Goal: Navigation & Orientation: Find specific page/section

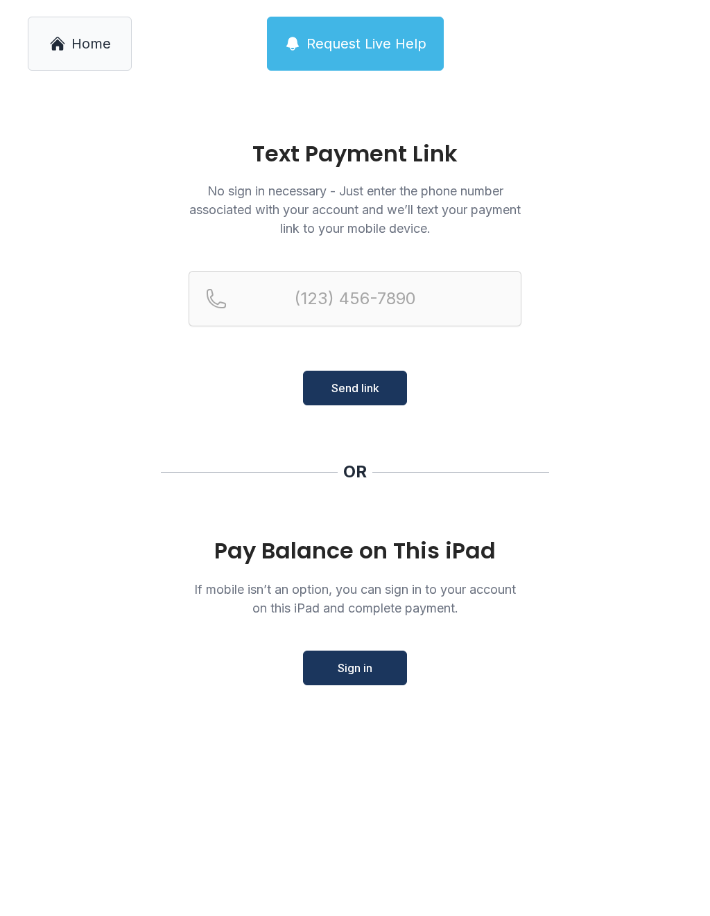
click at [360, 674] on span "Sign in" at bounding box center [355, 668] width 35 height 17
click at [49, 59] on link "Home" at bounding box center [80, 44] width 104 height 54
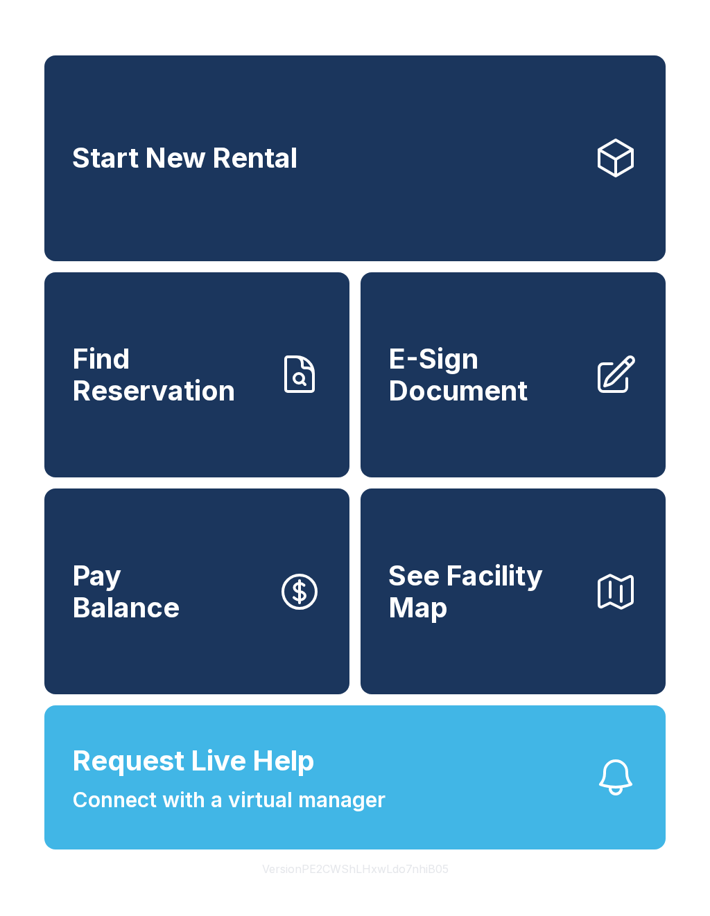
click at [250, 389] on span "Find Reservation" at bounding box center [169, 374] width 194 height 63
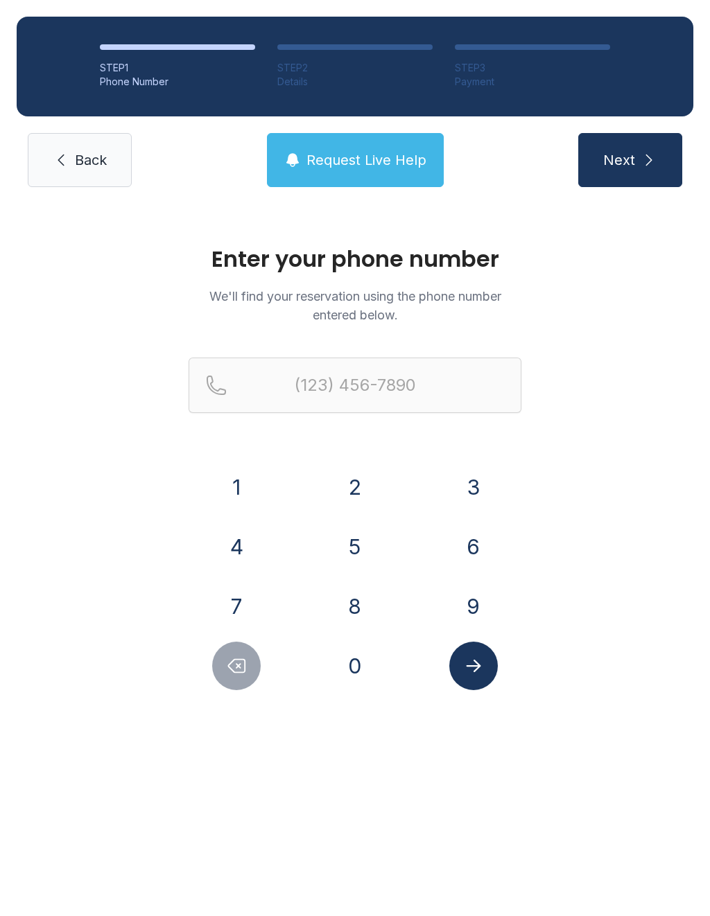
click at [71, 195] on div "STEP 1 Phone Number STEP 2 Details STEP 3 Payment Back Request Live Help Next" at bounding box center [355, 102] width 710 height 204
click at [47, 183] on link "Back" at bounding box center [80, 160] width 104 height 54
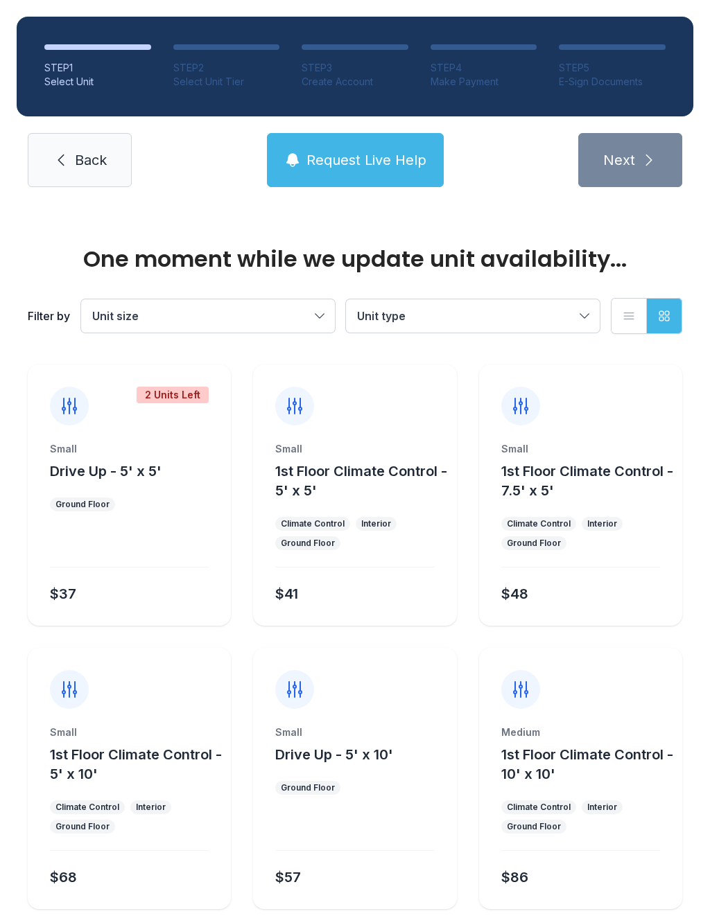
click at [37, 176] on link "Back" at bounding box center [80, 160] width 104 height 54
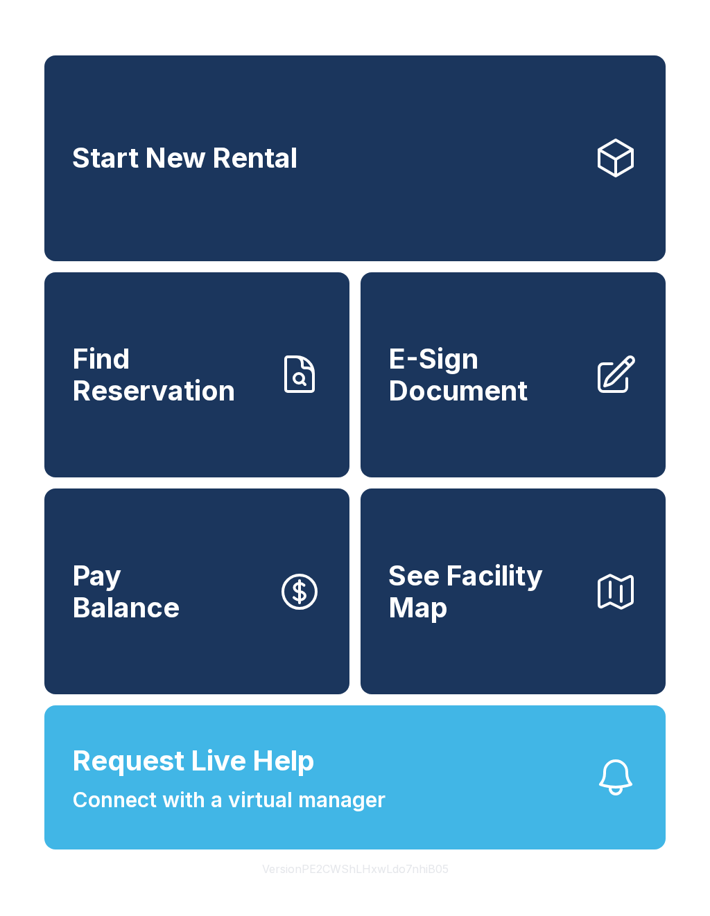
click at [482, 13] on div "Start New Rental Find Reservation E-Sign Document Pay Balance See Facility Map …" at bounding box center [355, 458] width 710 height 916
click at [466, 34] on div "Start New Rental Find Reservation E-Sign Document Pay Balance See Facility Map …" at bounding box center [355, 458] width 710 height 916
click at [480, 8] on div "Start New Rental Find Reservation E-Sign Document Pay Balance See Facility Map …" at bounding box center [355, 458] width 710 height 916
